Goal: Book appointment/travel/reservation

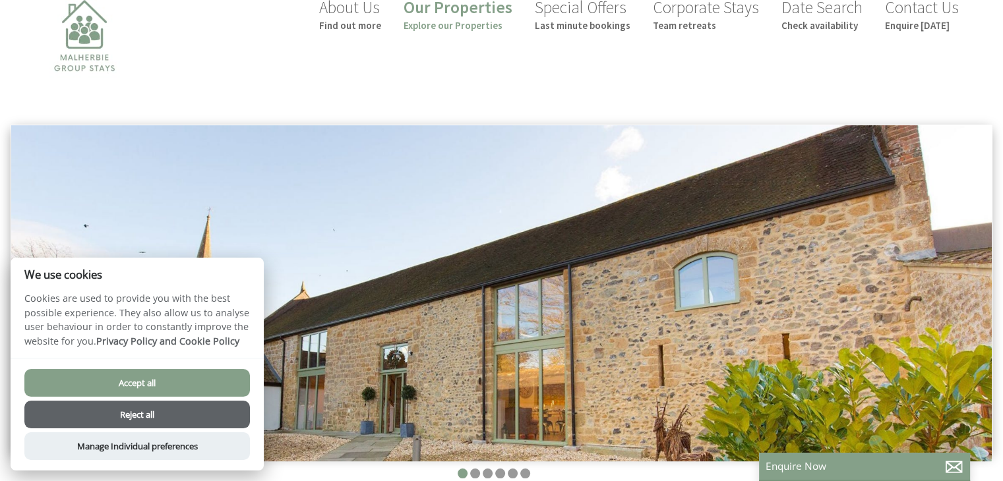
scroll to position [53, 0]
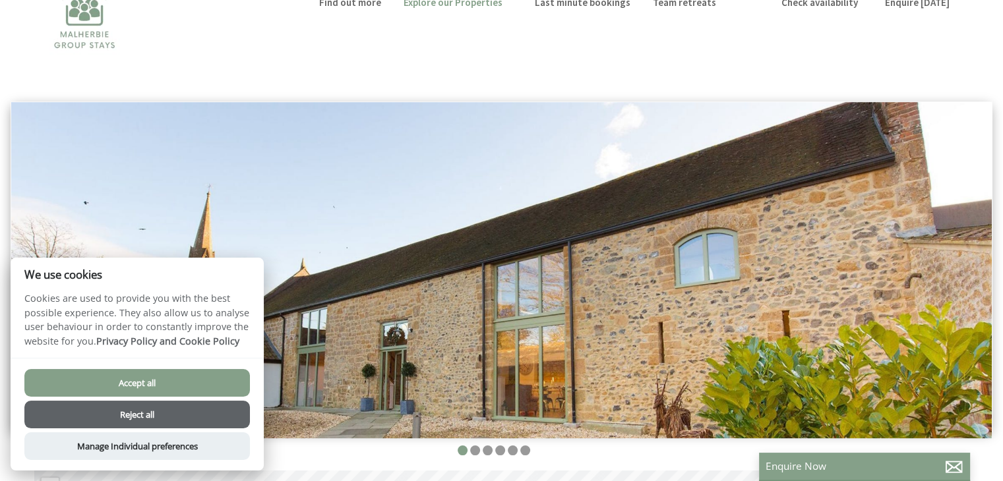
click at [191, 384] on button "Accept all" at bounding box center [136, 383] width 225 height 28
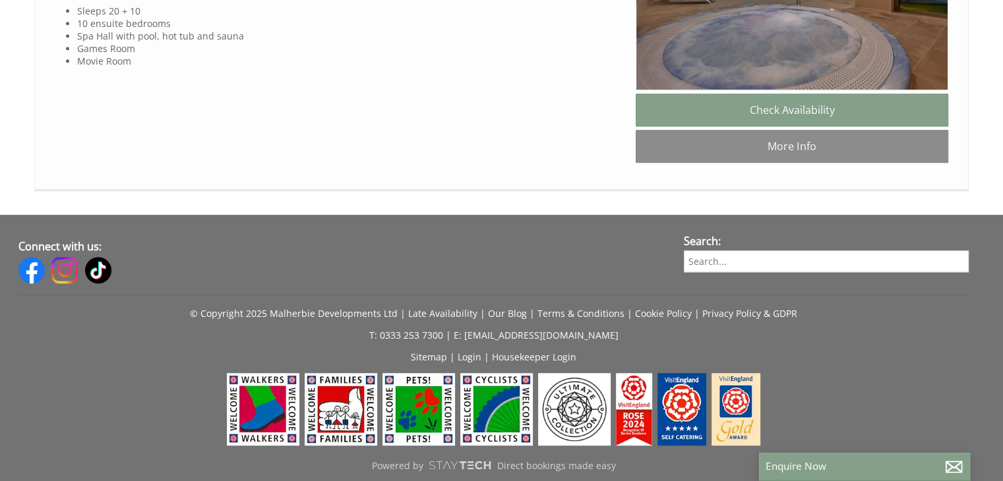
scroll to position [1287, 0]
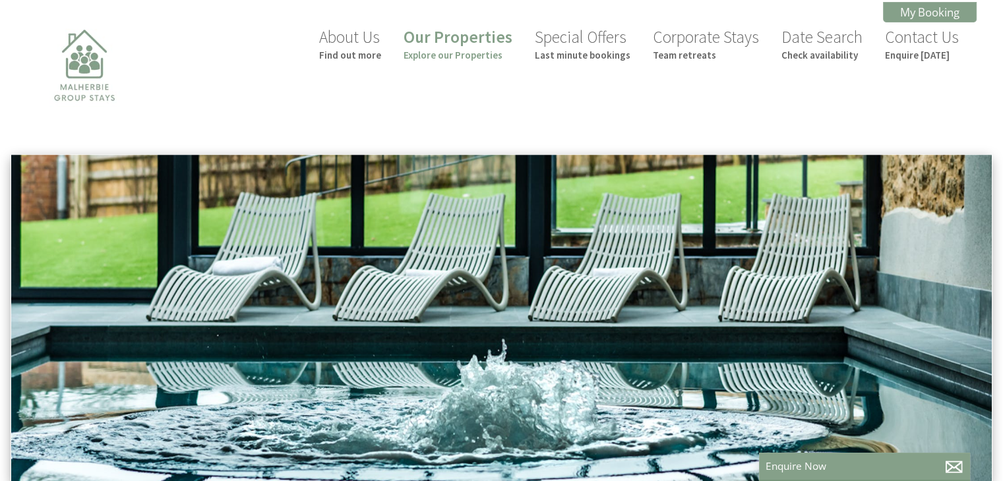
scroll to position [0, 12]
click at [460, 44] on link "Our Properties Explore our Properties" at bounding box center [457, 43] width 109 height 35
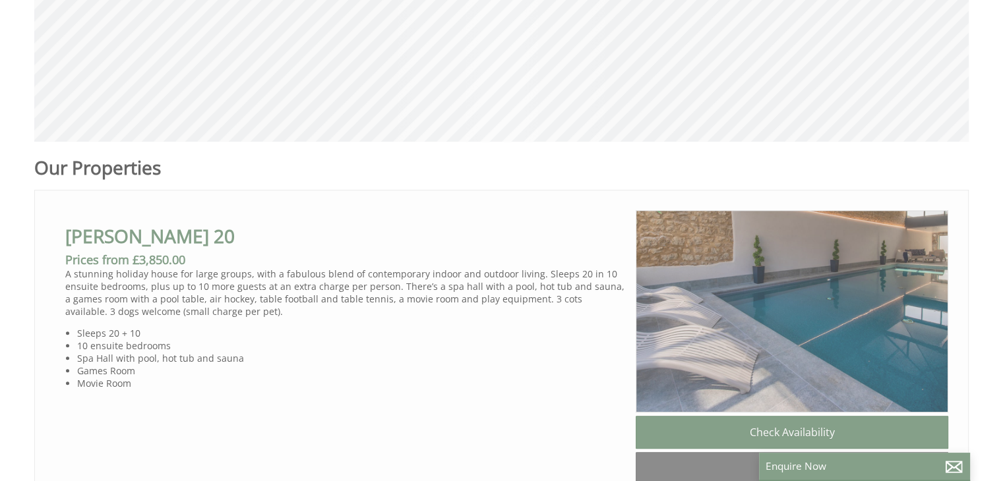
scroll to position [580, 0]
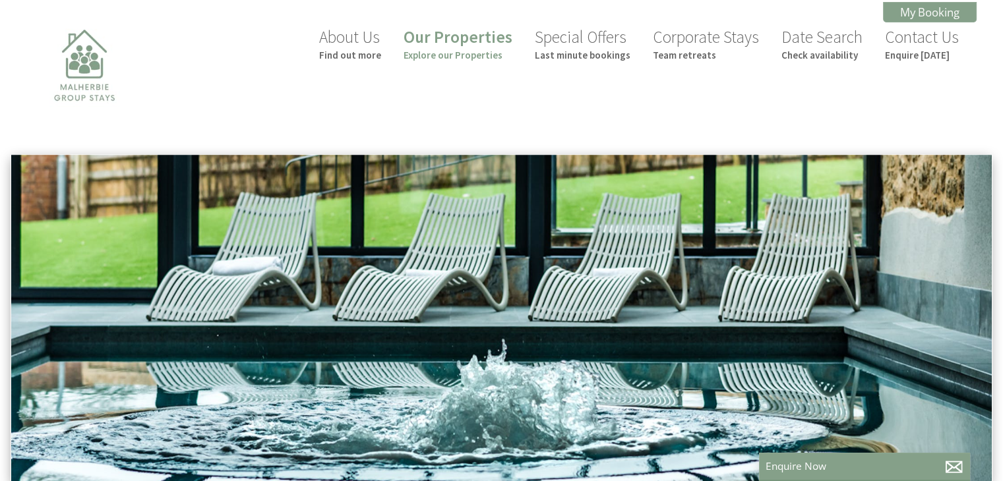
scroll to position [0, 12]
